Goal: Information Seeking & Learning: Learn about a topic

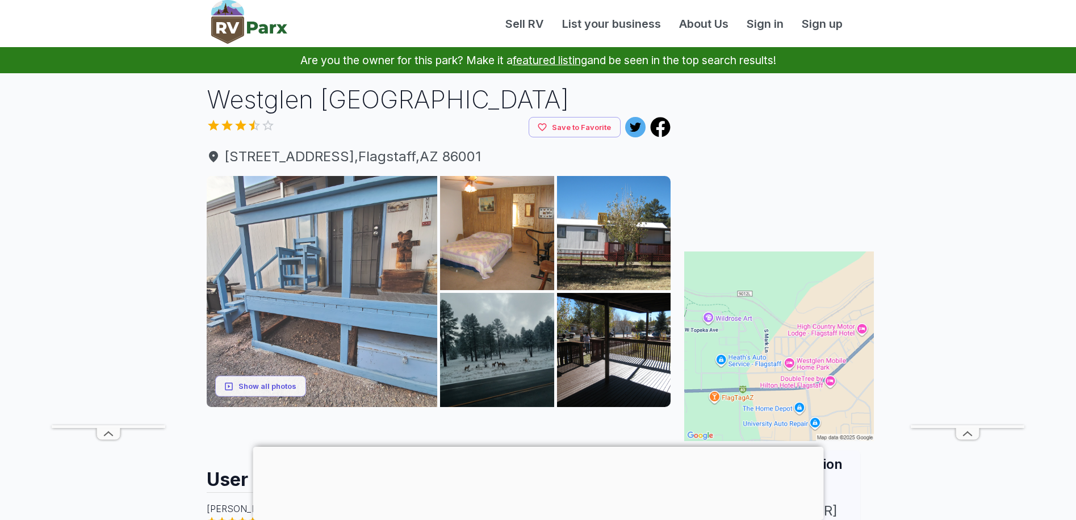
click at [320, 277] on img at bounding box center [322, 291] width 231 height 231
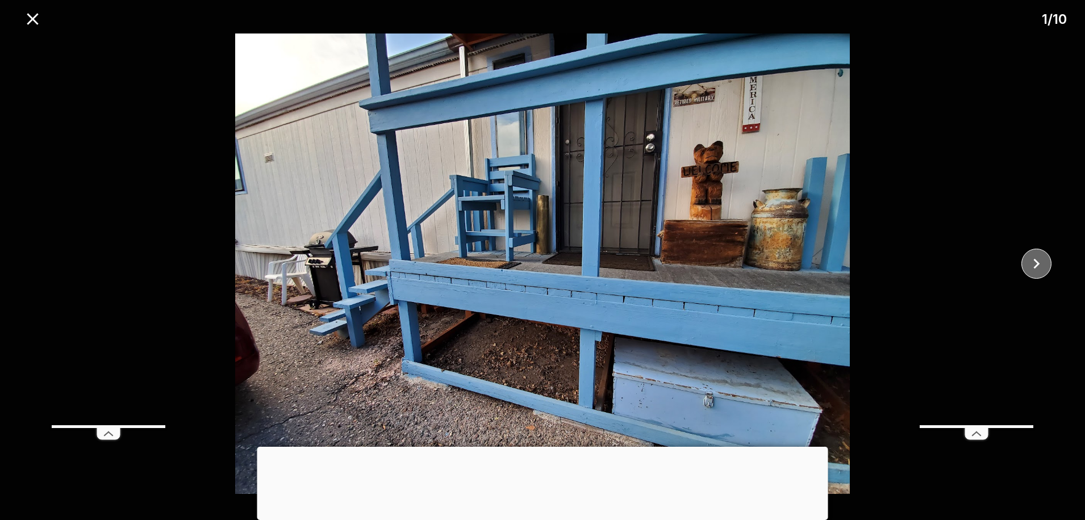
click at [1049, 267] on button "close" at bounding box center [1036, 264] width 30 height 30
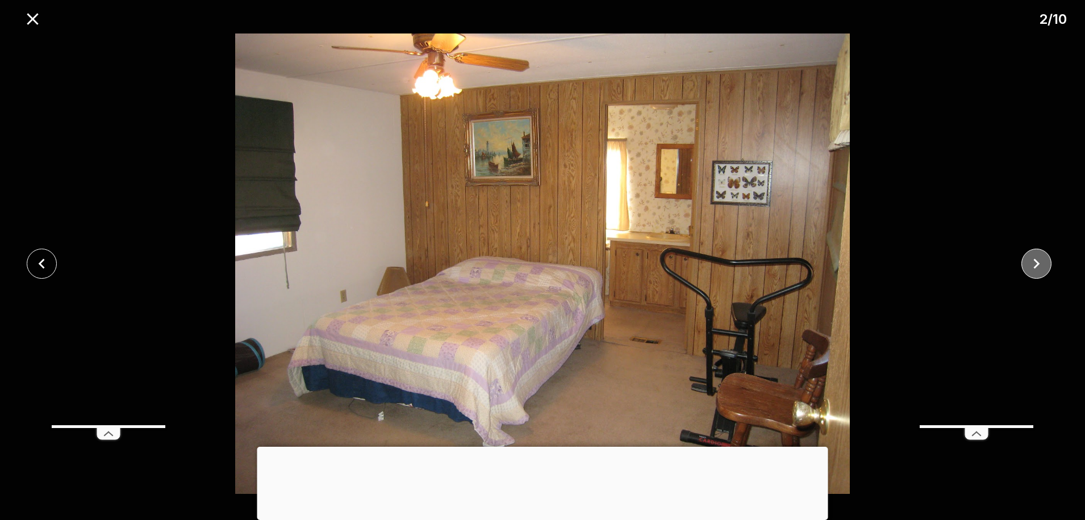
click at [1049, 267] on button "close" at bounding box center [1036, 264] width 30 height 30
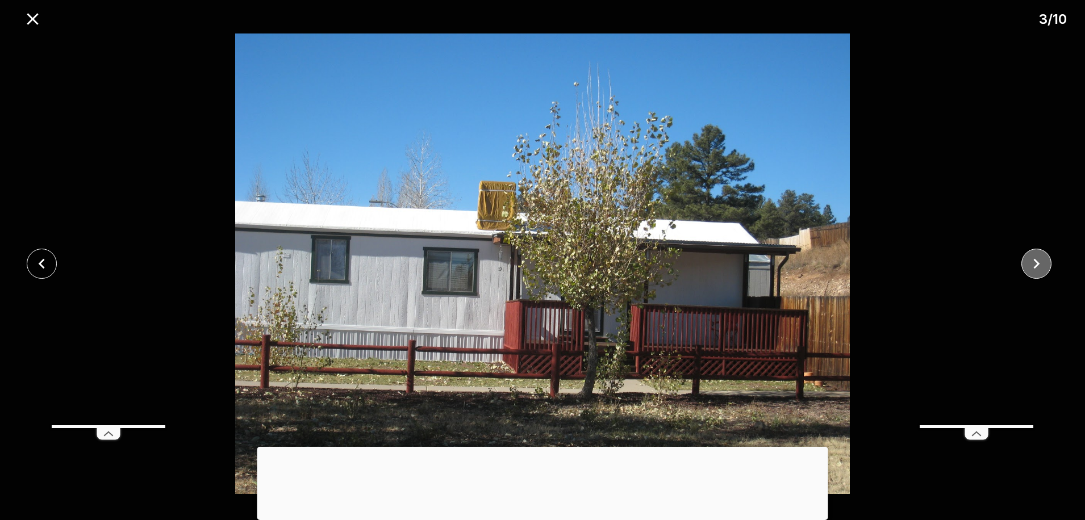
click at [1049, 267] on button "close" at bounding box center [1036, 264] width 30 height 30
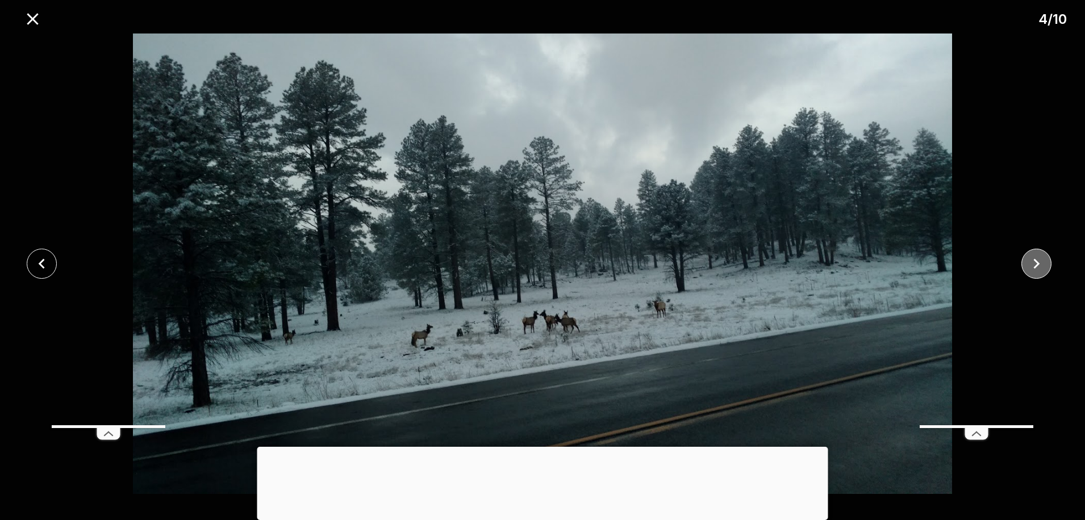
click at [1049, 267] on button "close" at bounding box center [1036, 264] width 30 height 30
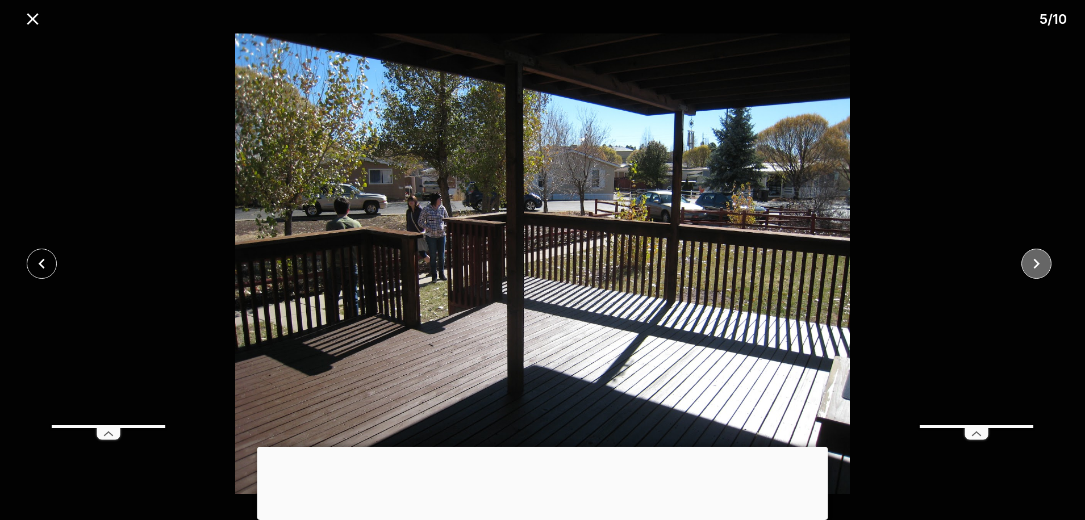
click at [1049, 267] on button "close" at bounding box center [1036, 264] width 30 height 30
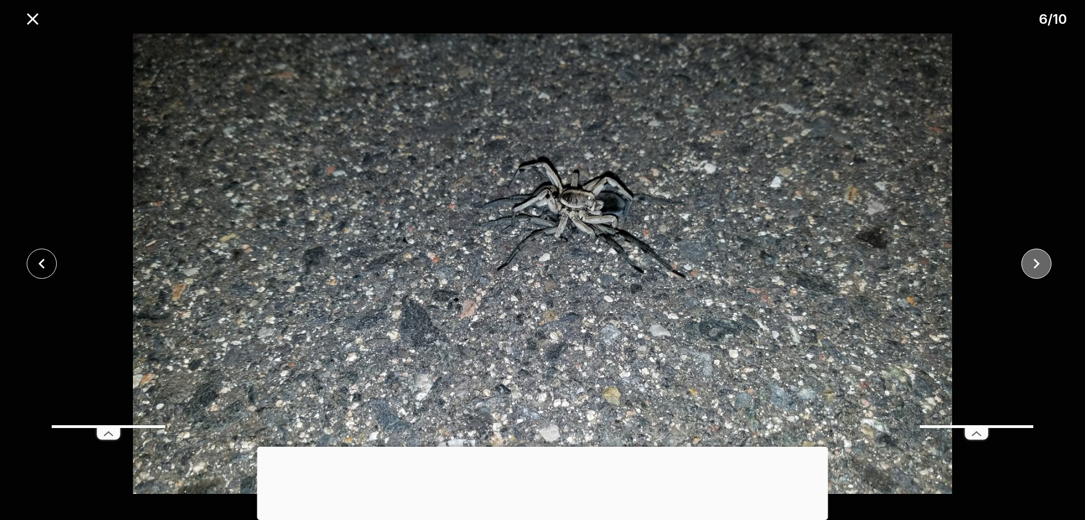
click at [1049, 267] on button "close" at bounding box center [1036, 264] width 30 height 30
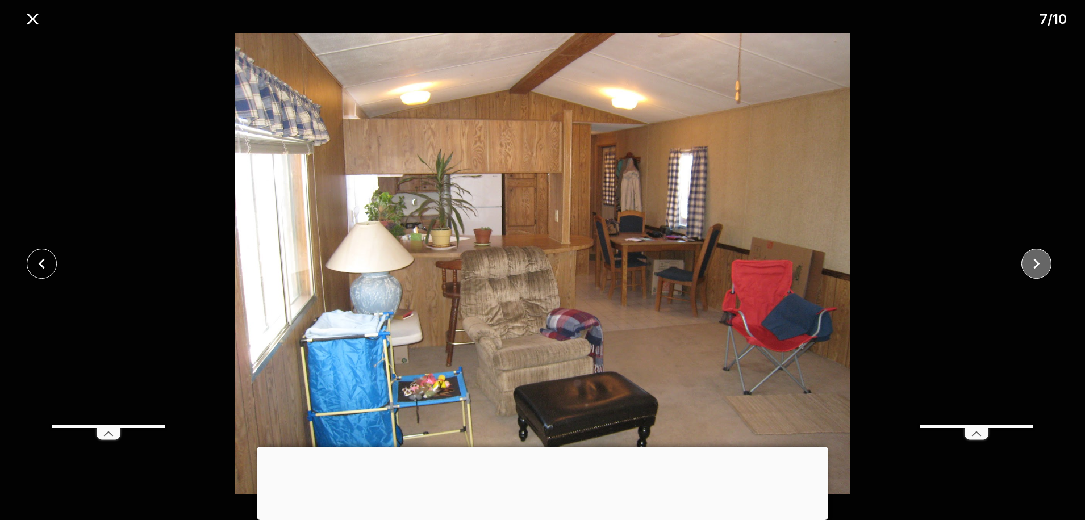
click at [1049, 267] on button "close" at bounding box center [1036, 264] width 30 height 30
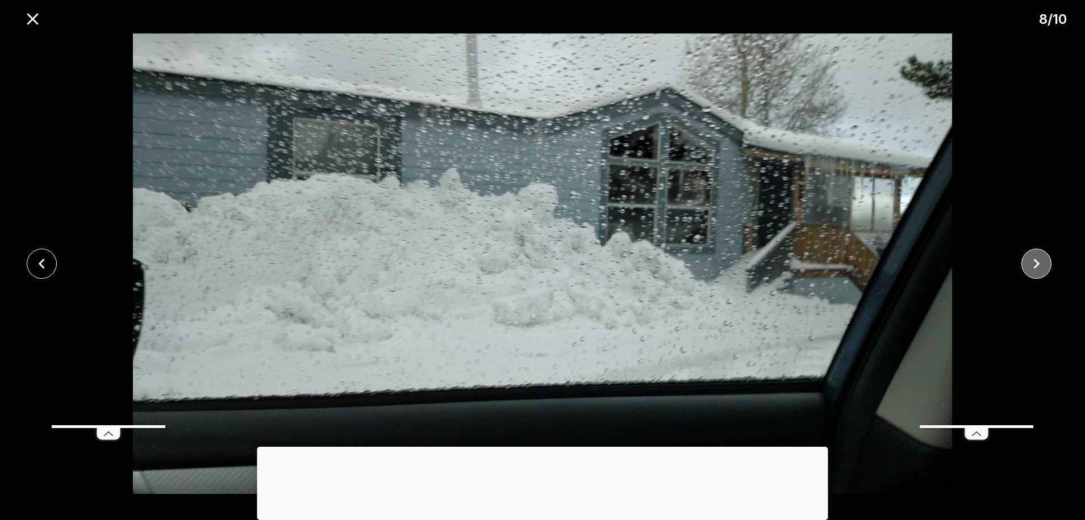
click at [1049, 267] on button "close" at bounding box center [1036, 264] width 30 height 30
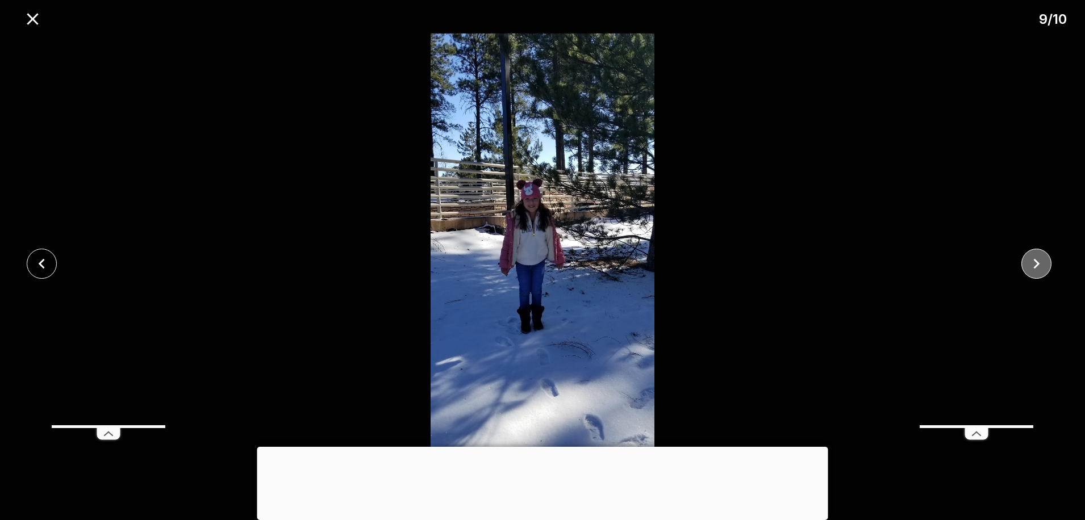
click at [1049, 267] on button "close" at bounding box center [1036, 264] width 30 height 30
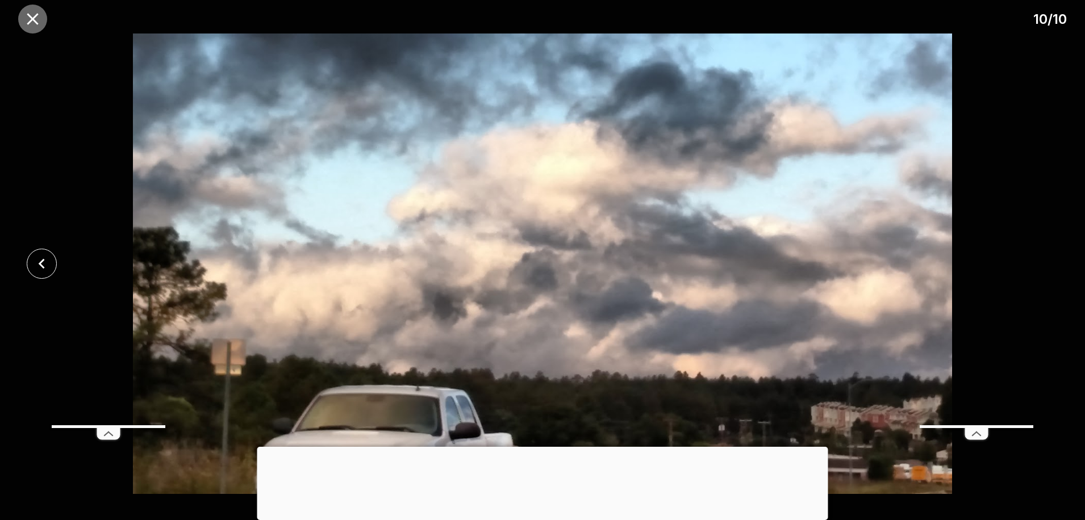
click at [32, 18] on icon "close" at bounding box center [32, 18] width 11 height 11
